Goal: Transaction & Acquisition: Subscribe to service/newsletter

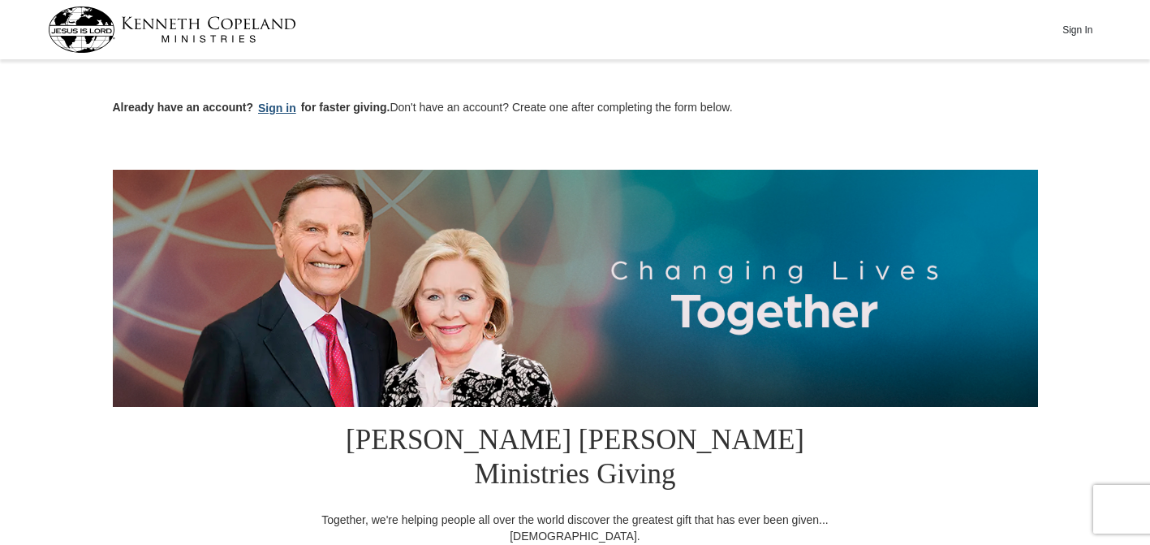
click at [276, 103] on button "Sign in" at bounding box center [277, 108] width 48 height 19
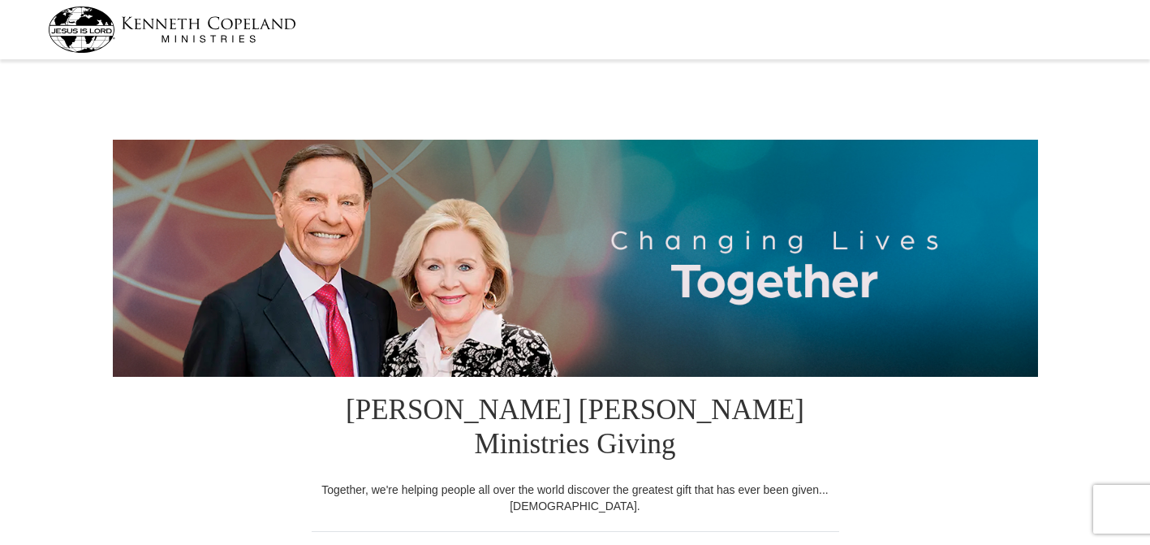
select select "GA"
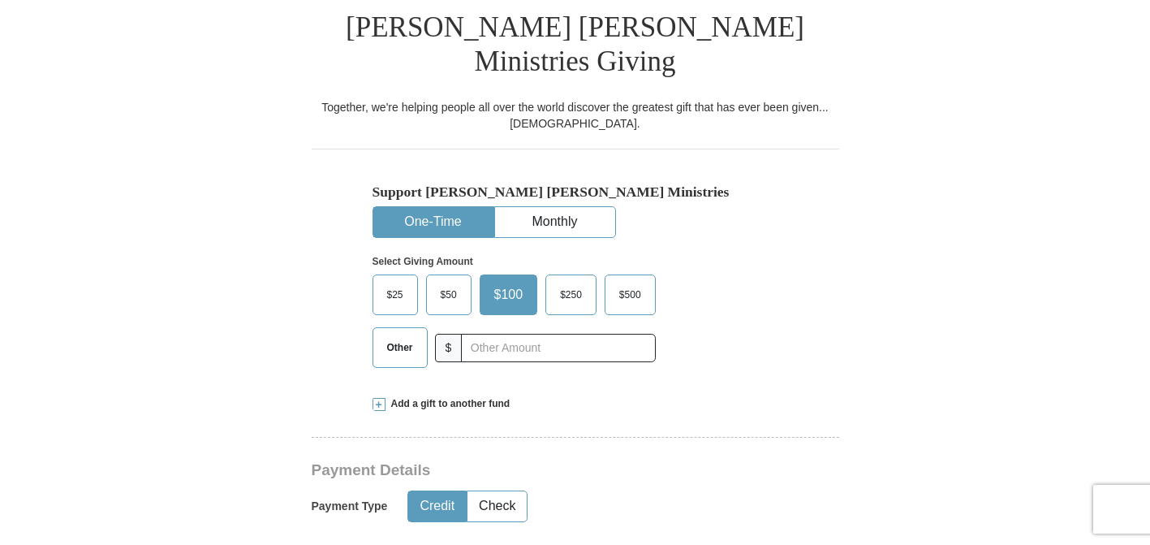
scroll to position [383, 0]
click at [390, 282] on span "$25" at bounding box center [395, 294] width 32 height 24
click at [0, 0] on input "$25" at bounding box center [0, 0] width 0 height 0
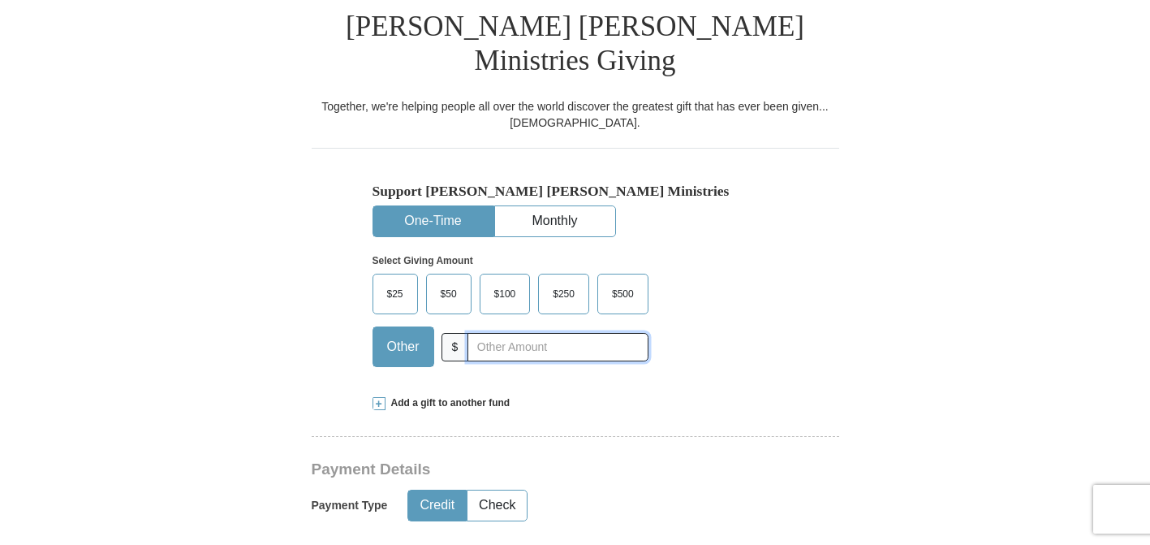
click at [484, 333] on input "text" at bounding box center [558, 347] width 180 height 28
click at [545, 206] on button "Monthly" at bounding box center [555, 221] width 120 height 30
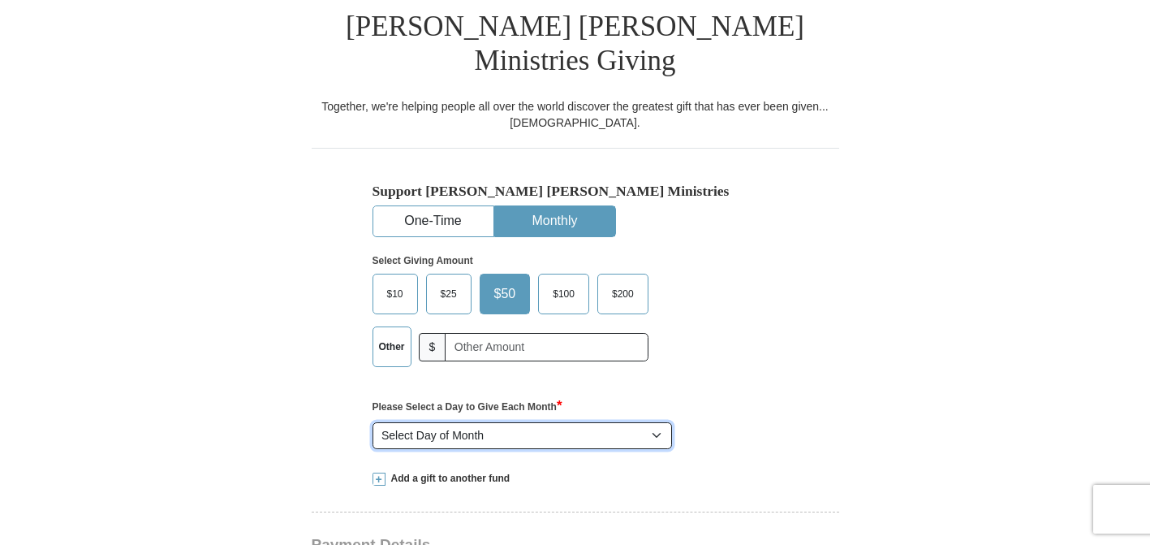
click at [656, 422] on select "Select Day of Month 1 2 3 4 5 6 7 8 9 10 11 12 13 14 15 16 17 18 19 20 21 22 23…" at bounding box center [523, 436] width 300 height 28
select select "28"
click at [373, 422] on select "Select Day of Month 1 2 3 4 5 6 7 8 9 10 11 12 13 14 15 16 17 18 19 20 21 22 23…" at bounding box center [523, 436] width 300 height 28
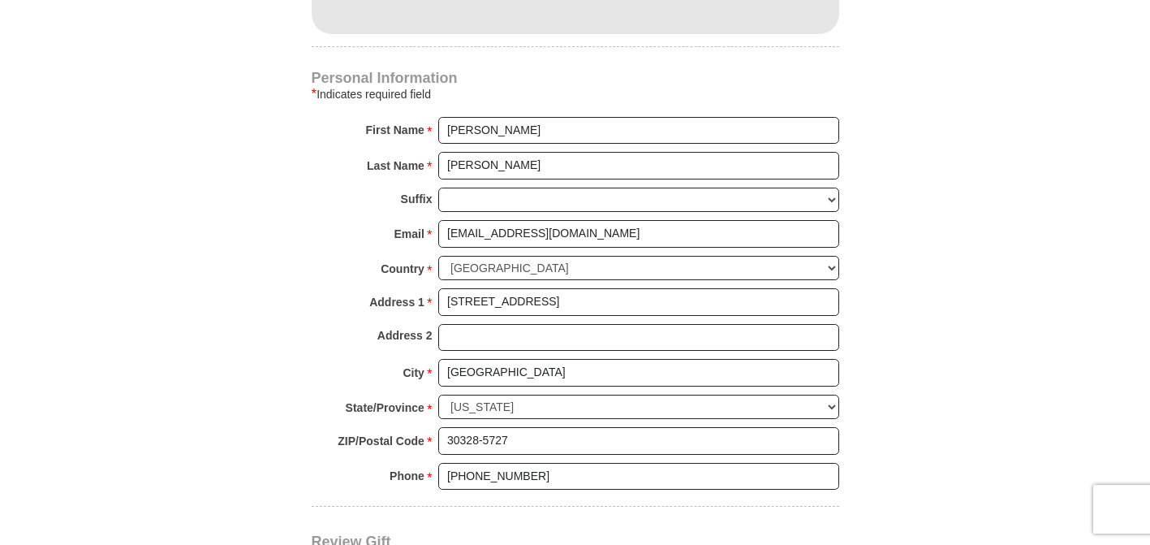
scroll to position [1154, 0]
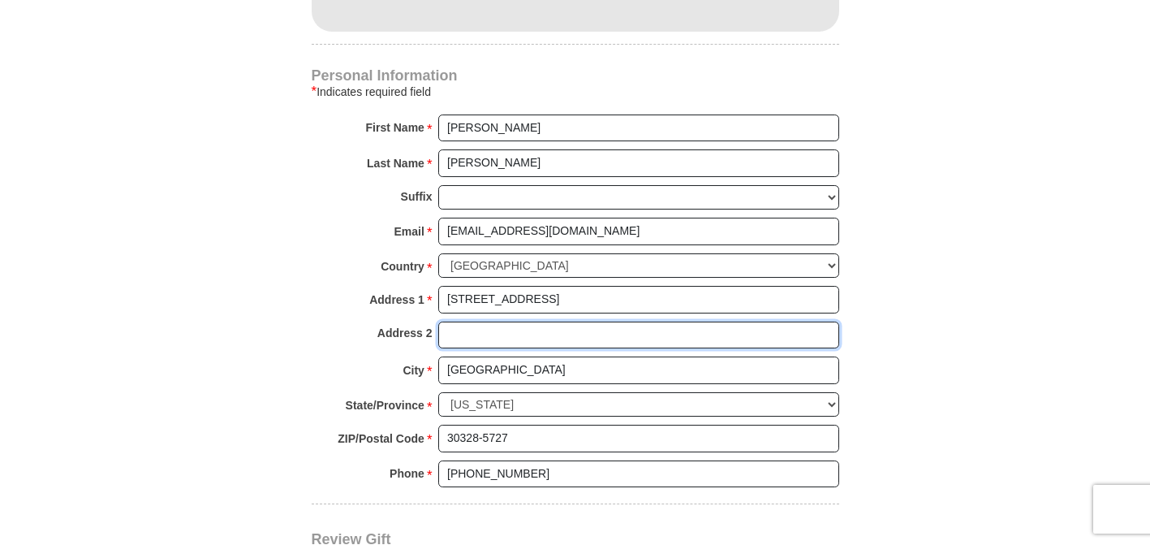
click at [474, 321] on input "Address 2" at bounding box center [638, 335] width 401 height 28
type input "Apt 309"
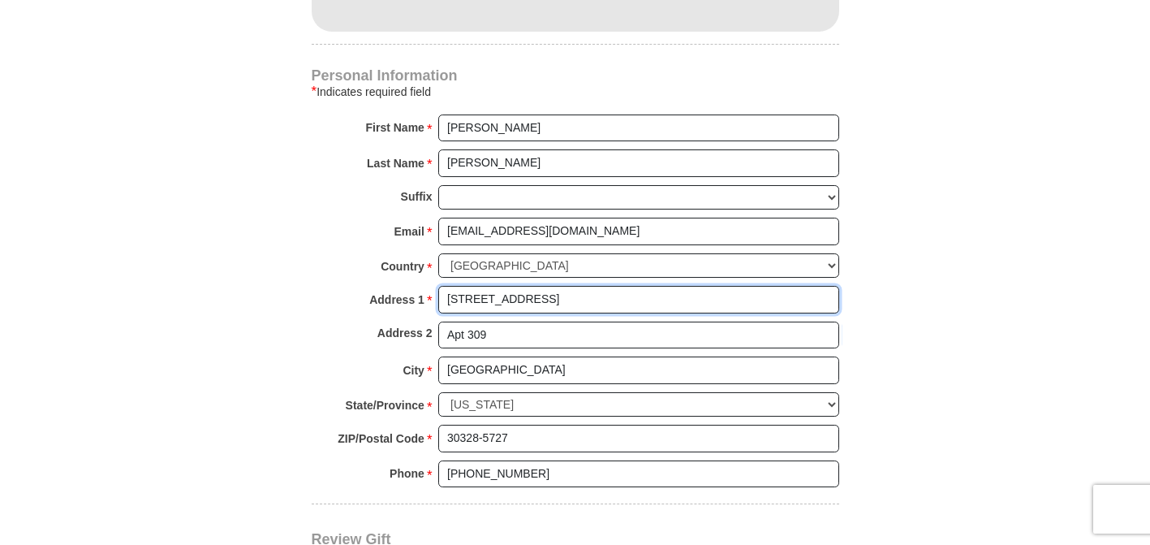
click at [663, 286] on input "6875 Peachtree Dunwoody Rd Apt 309" at bounding box center [638, 300] width 401 height 28
type input "6875 Peachtree Dunwoody Rd"
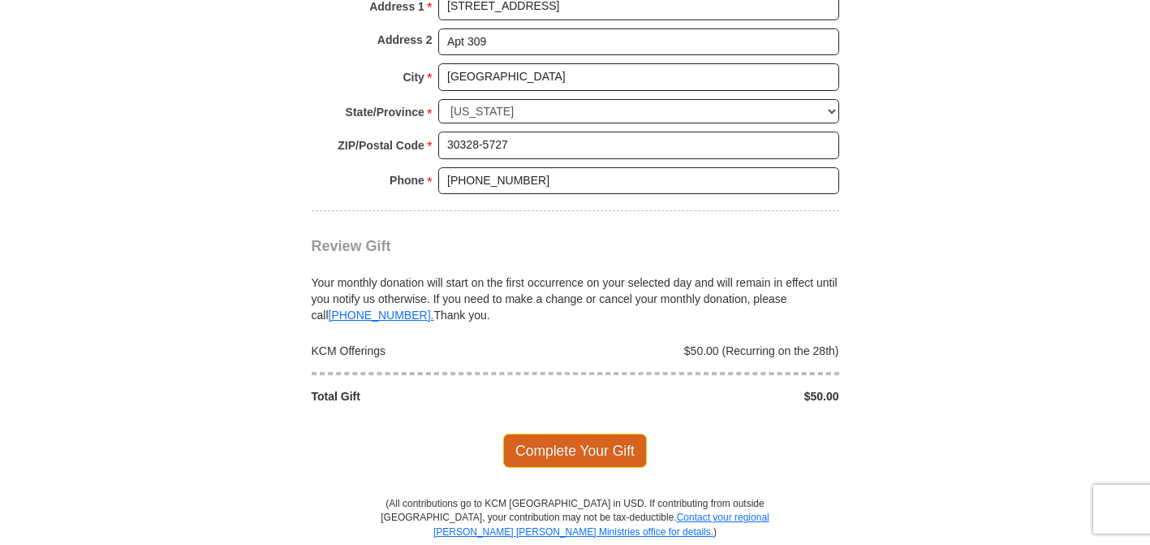
scroll to position [1455, 0]
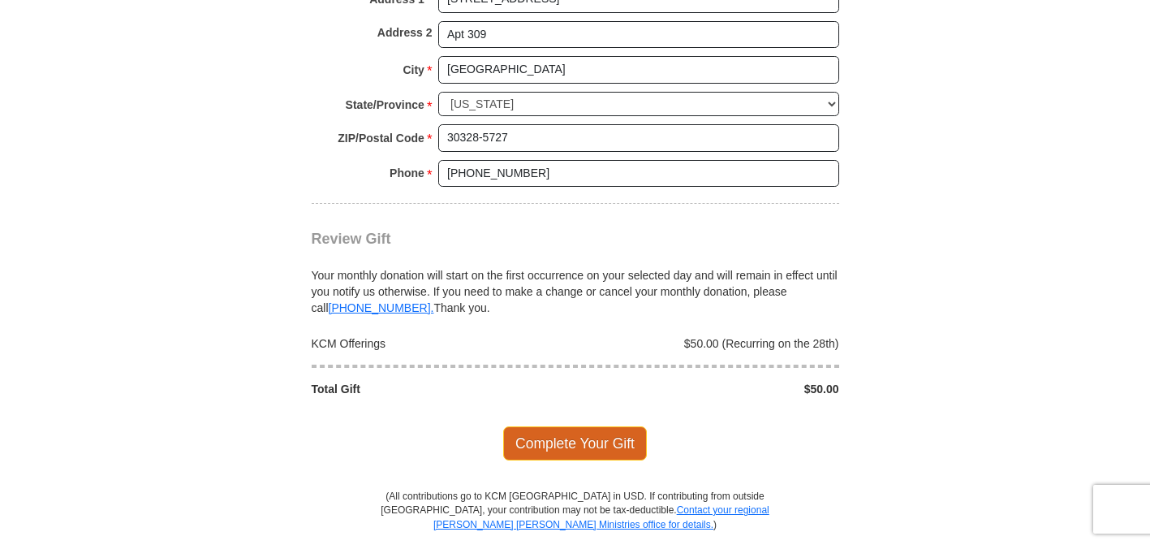
click at [559, 426] on span "Complete Your Gift" at bounding box center [575, 443] width 144 height 34
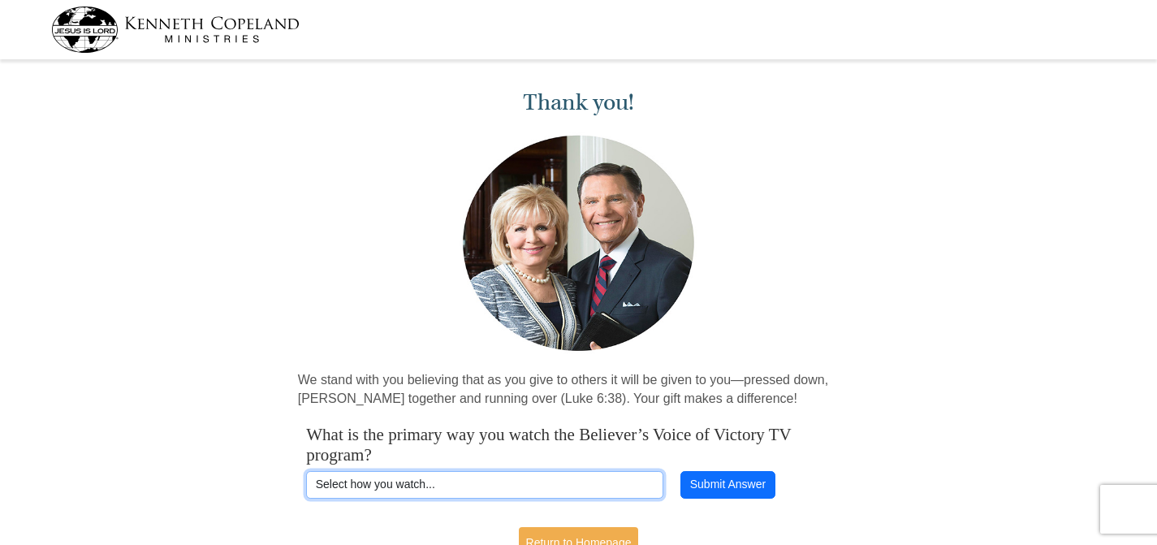
click at [476, 477] on select "Select how you watch... Daystar Morning Daystar Evening KCM.org GoVictory.com V…" at bounding box center [484, 485] width 357 height 28
select select "KCM.ORG"
click at [306, 471] on select "Select how you watch... Daystar Morning Daystar Evening KCM.org GoVictory.com V…" at bounding box center [484, 485] width 357 height 28
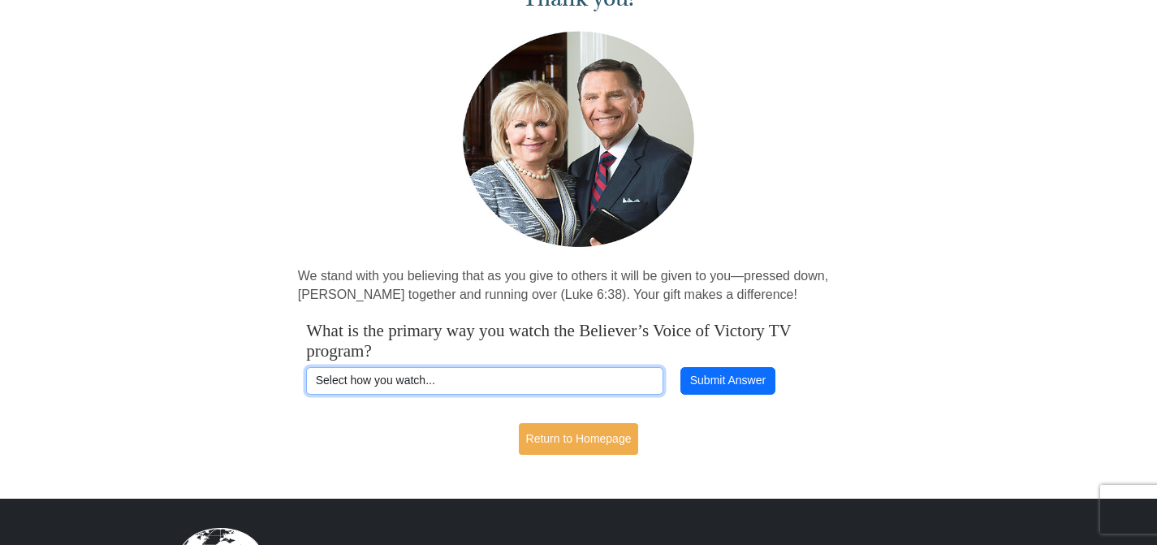
scroll to position [110, 0]
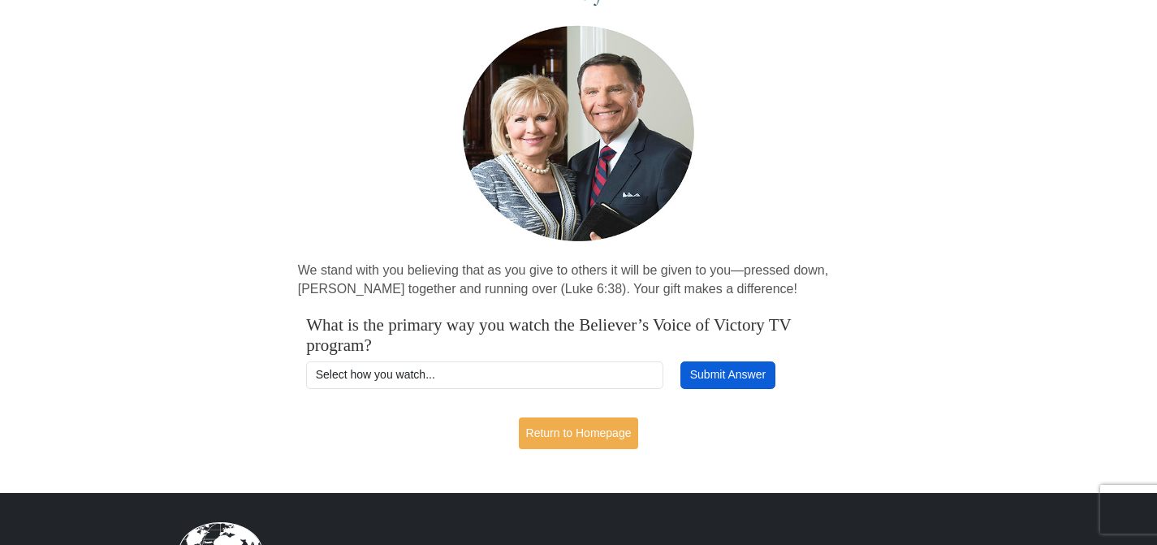
click at [722, 368] on button "Submit Answer" at bounding box center [727, 375] width 94 height 28
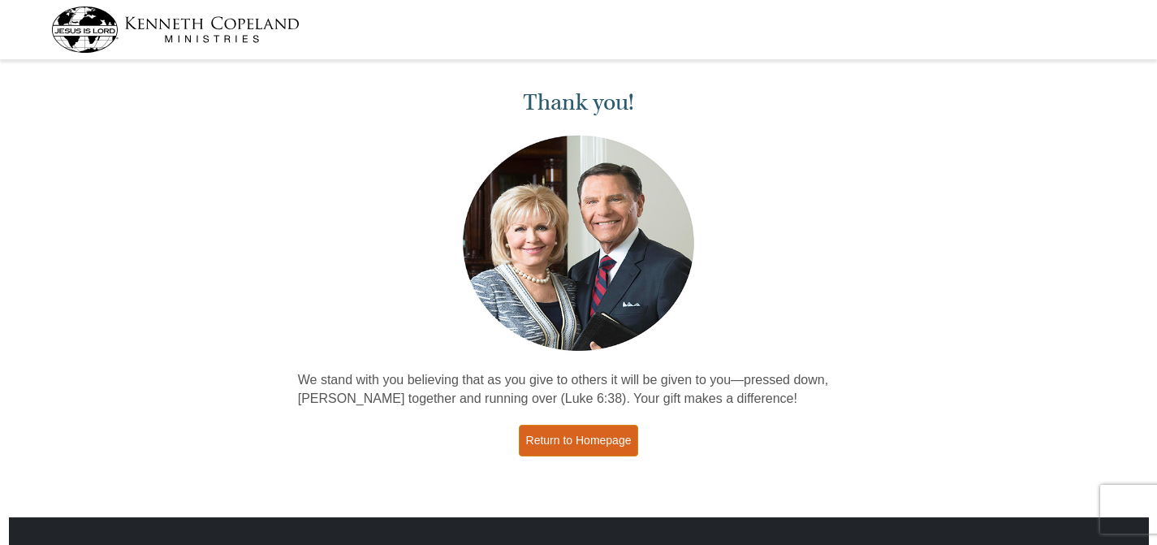
click at [597, 443] on link "Return to Homepage" at bounding box center [579, 441] width 120 height 32
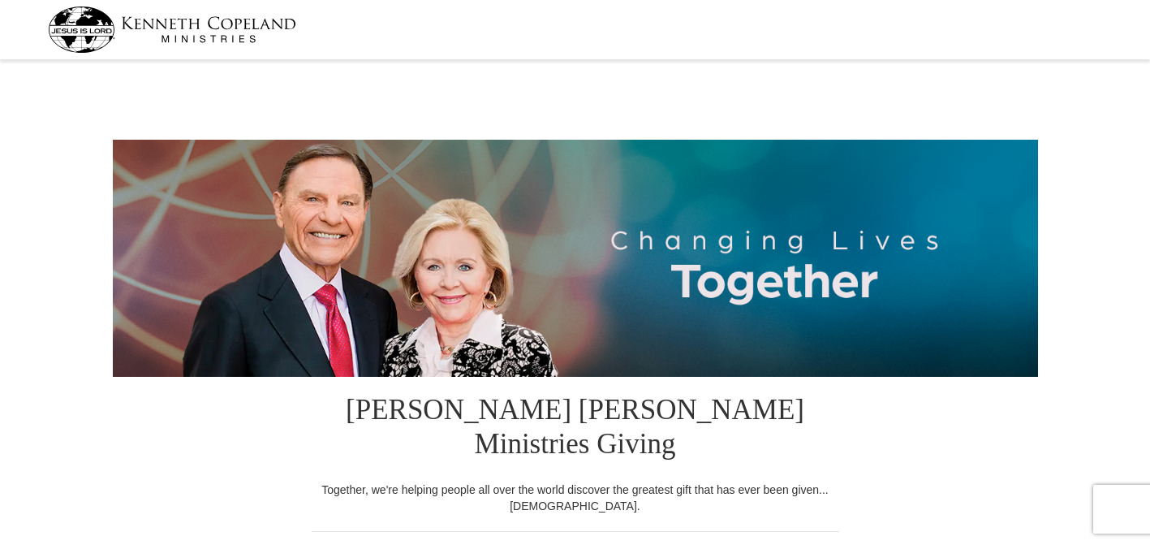
select select "GA"
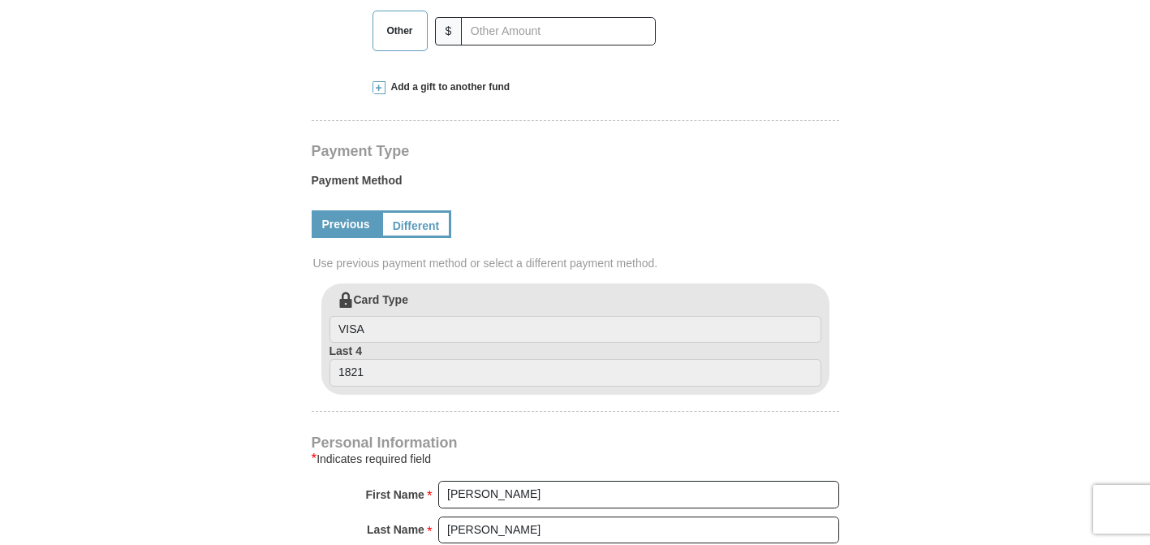
scroll to position [690, 0]
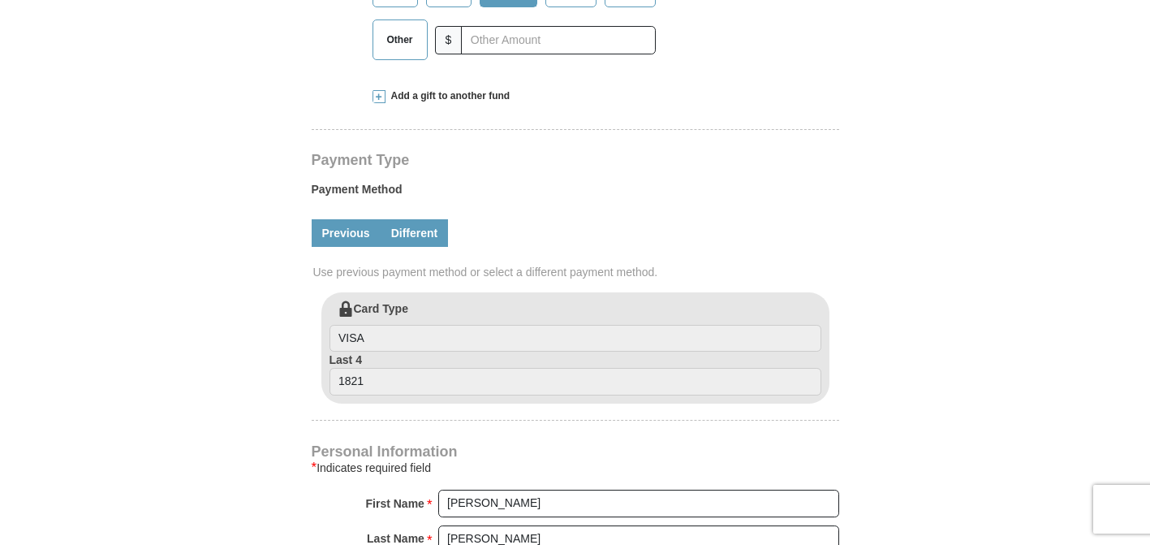
click at [412, 219] on link "Different" at bounding box center [415, 233] width 68 height 28
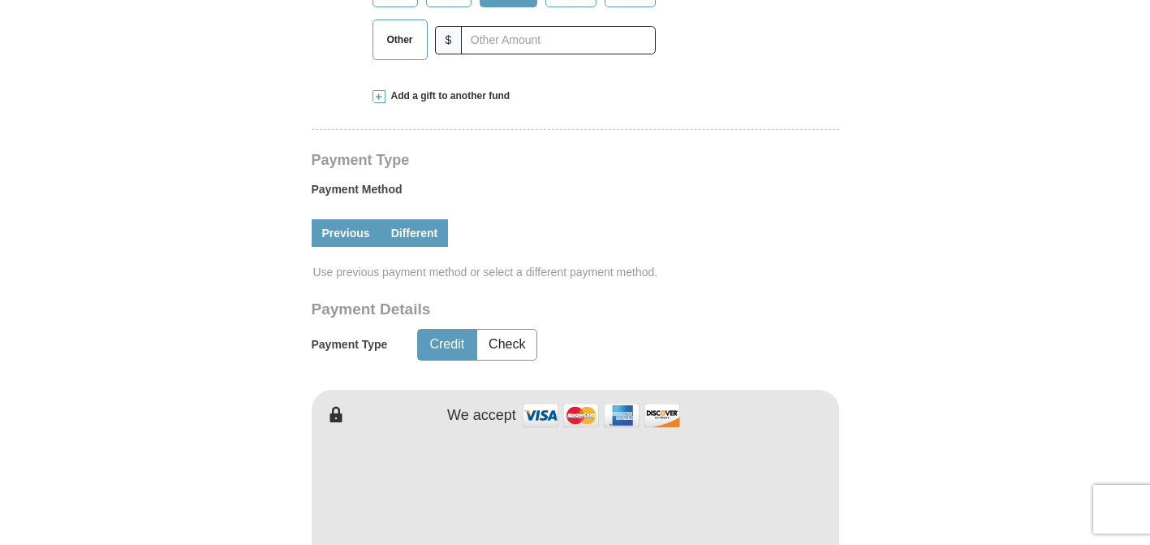
click at [338, 219] on link "Previous" at bounding box center [346, 233] width 69 height 28
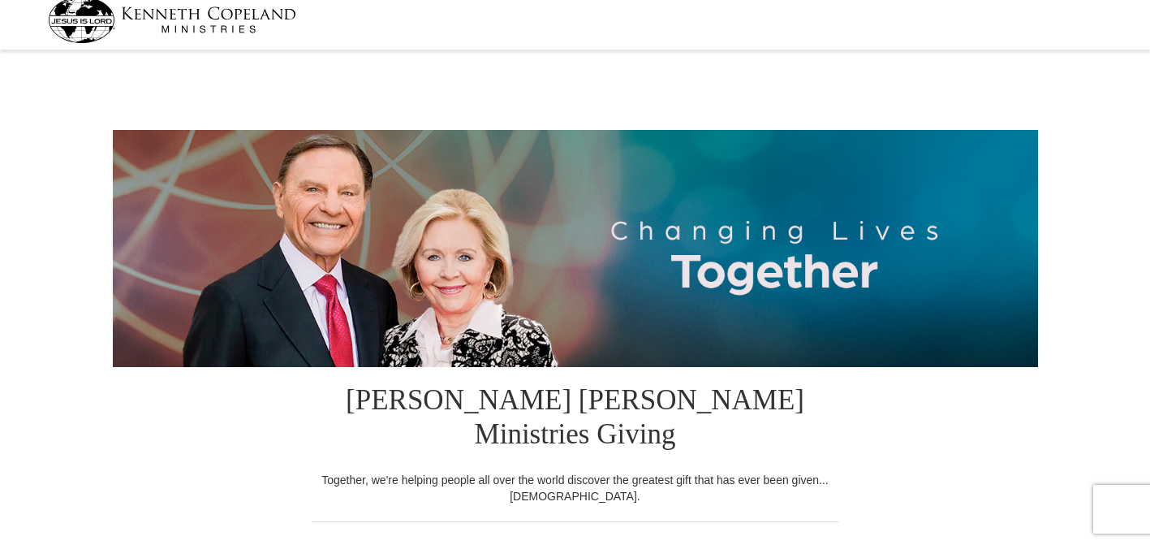
scroll to position [6, 0]
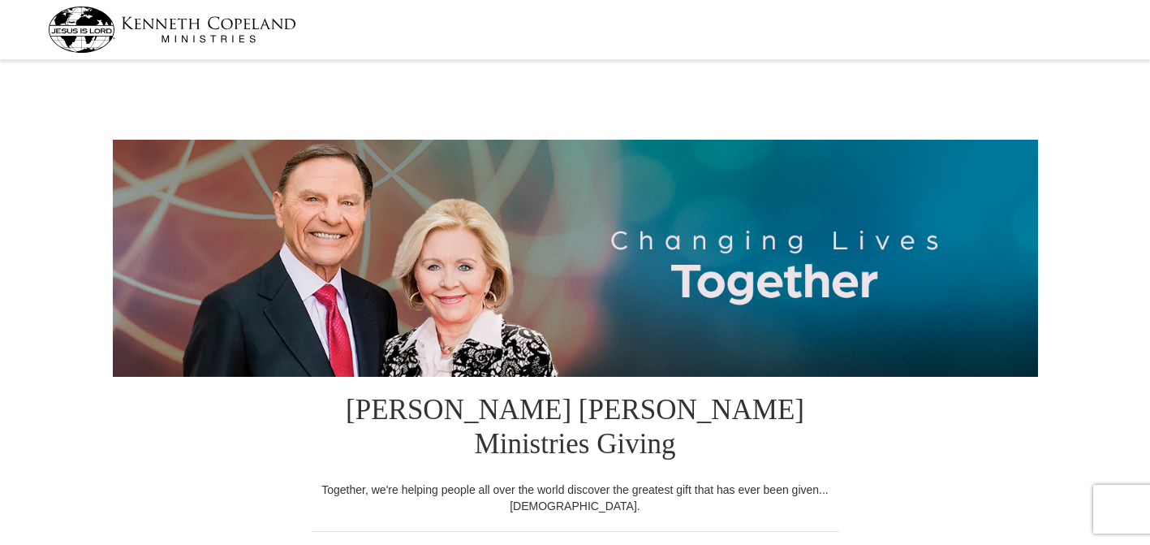
select select "GA"
